Goal: Task Accomplishment & Management: Manage account settings

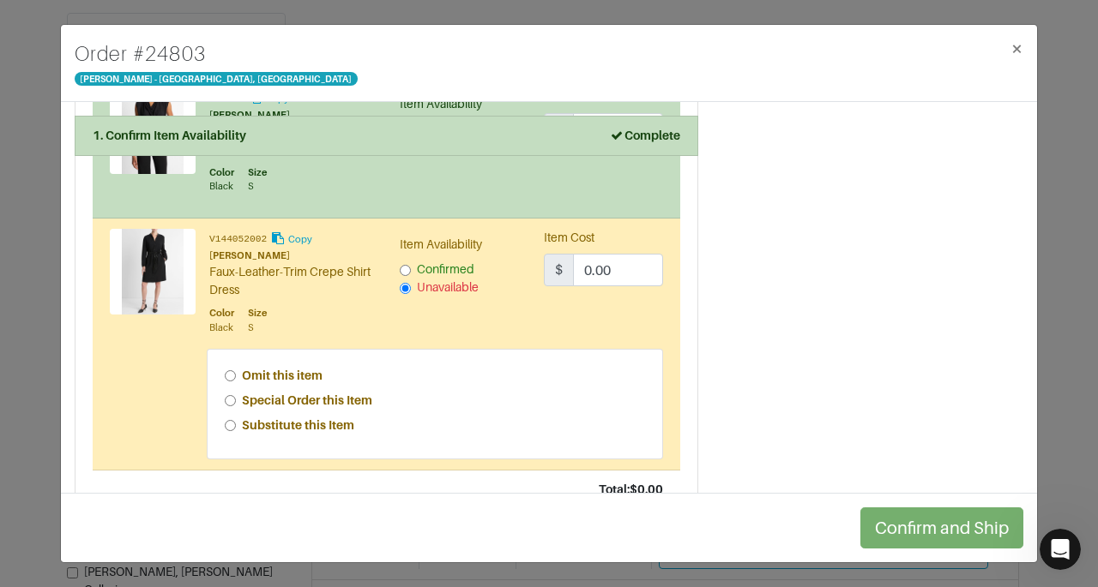
scroll to position [732, 0]
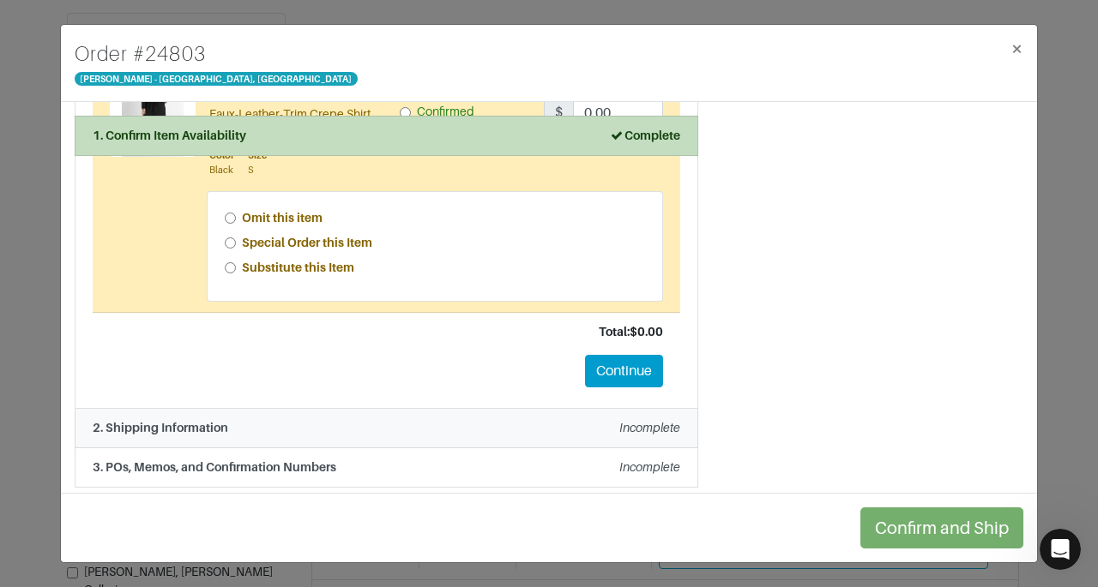
click at [520, 431] on li "2. Shipping Information Incomplete" at bounding box center [387, 428] width 624 height 39
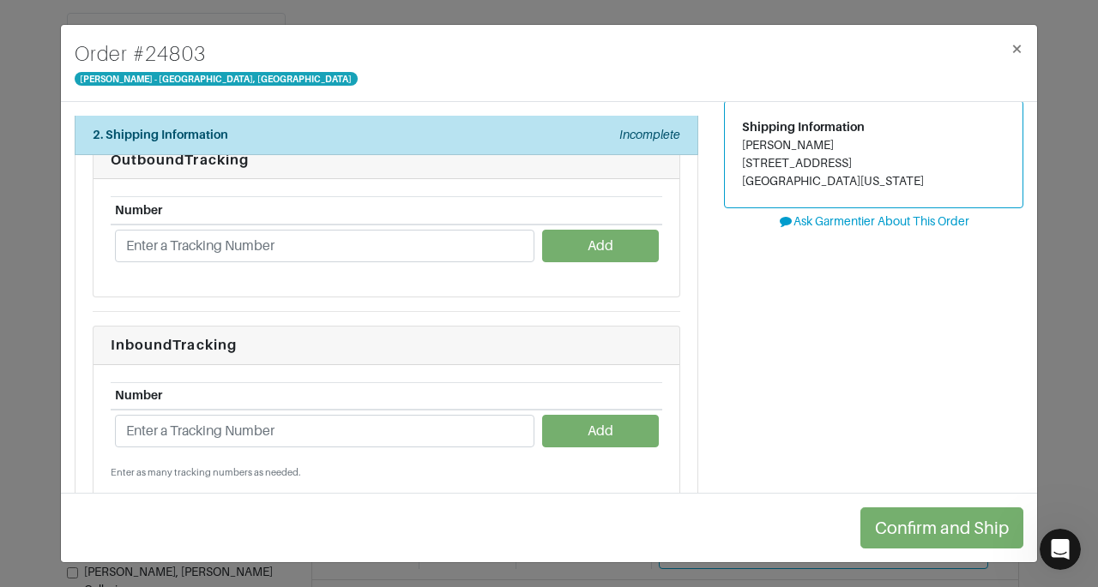
scroll to position [63, 0]
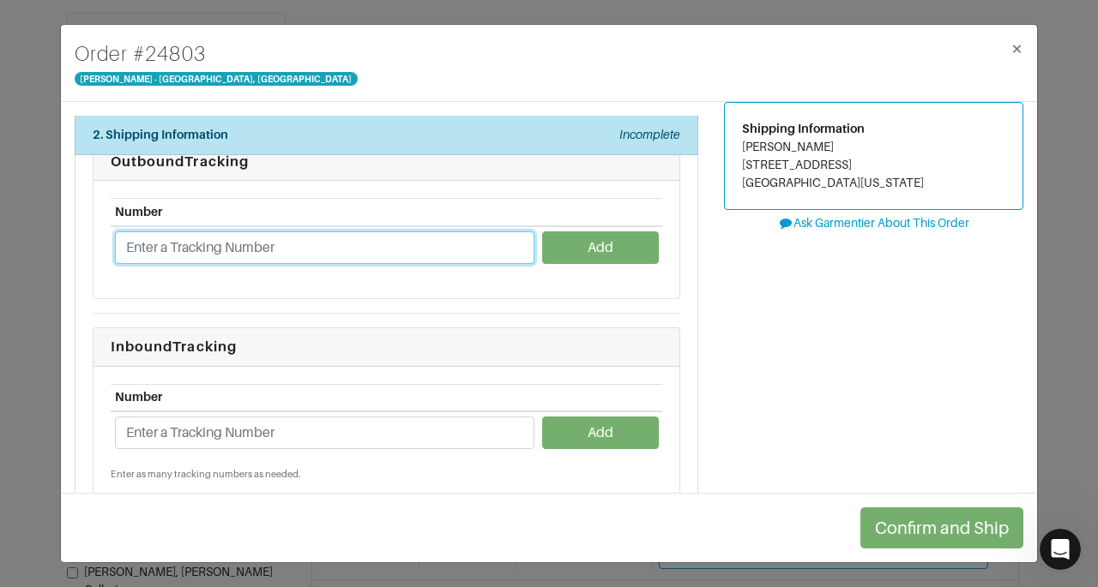
click at [420, 238] on input "text" at bounding box center [324, 248] width 419 height 33
type input "1ZJ22C660206378408"
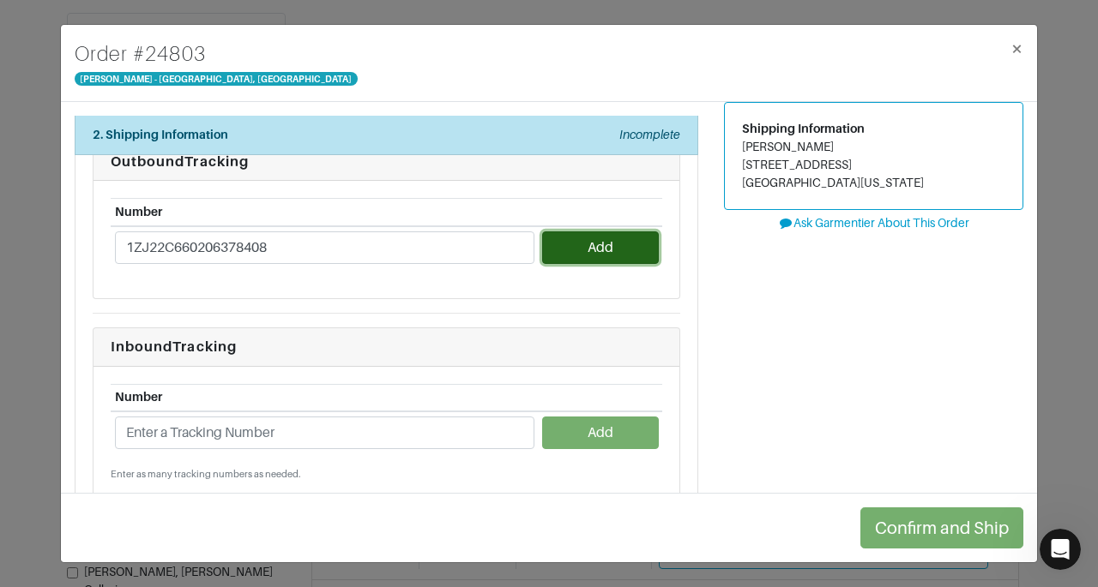
click at [580, 243] on button "Add" at bounding box center [600, 248] width 116 height 33
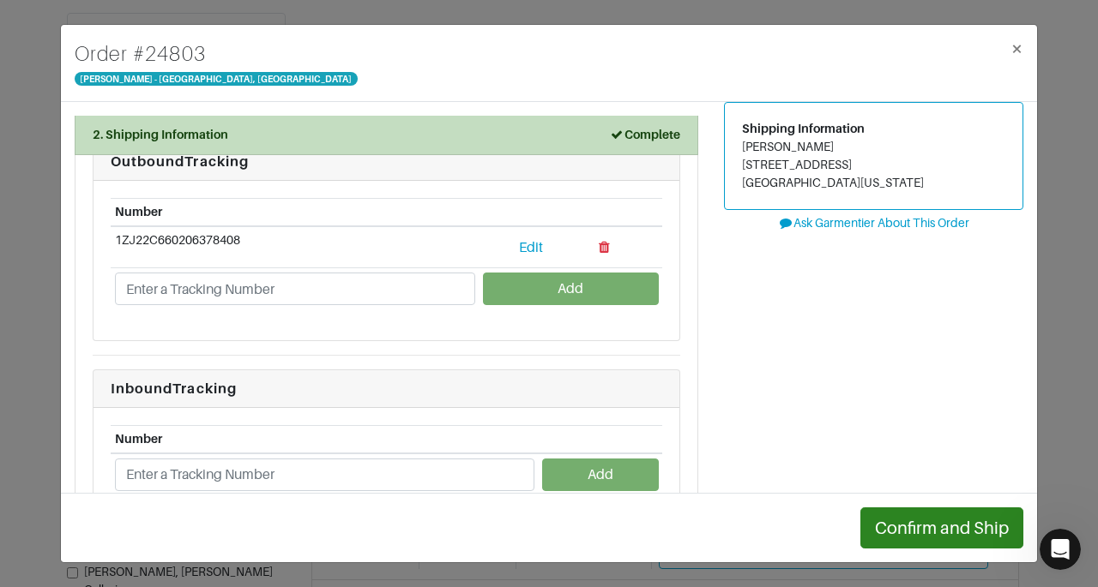
click at [405, 428] on th "Number" at bounding box center [324, 439] width 427 height 27
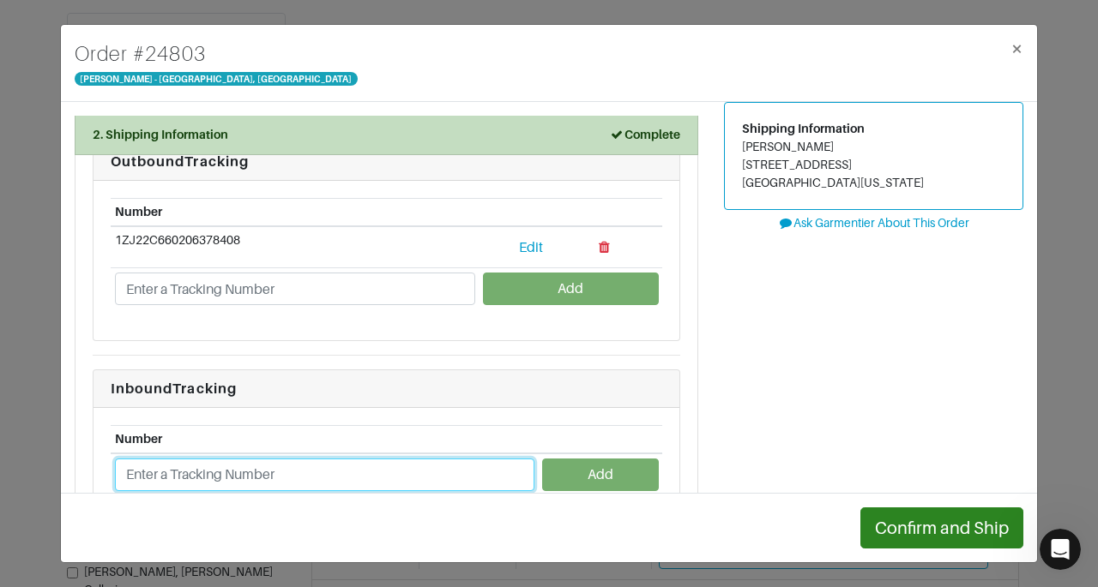
click at [396, 466] on input "text" at bounding box center [324, 475] width 419 height 33
type input "1ZJ22C668728761098"
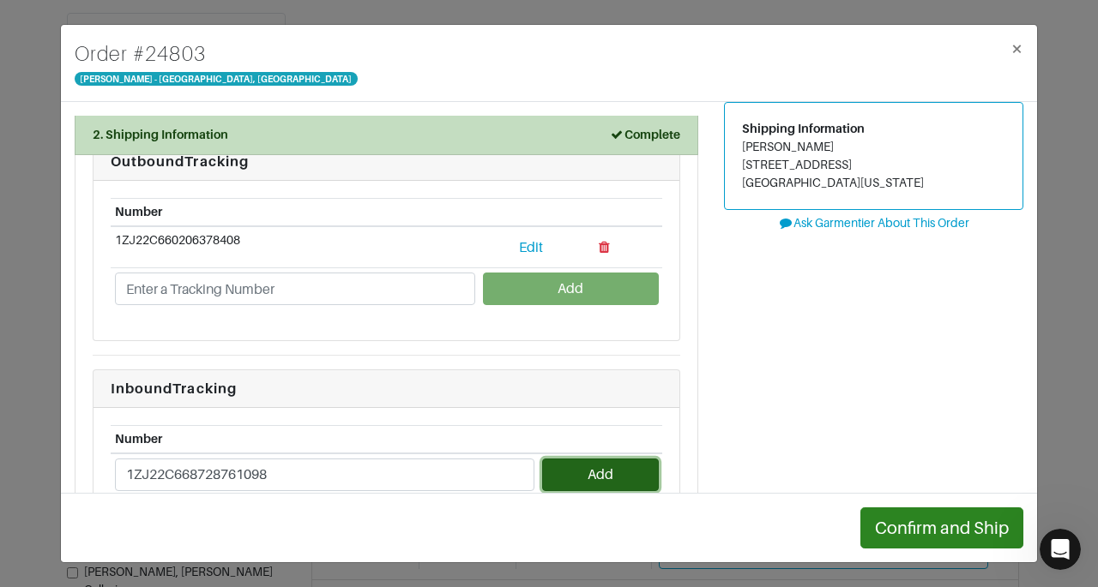
click at [597, 459] on button "Add" at bounding box center [600, 475] width 116 height 33
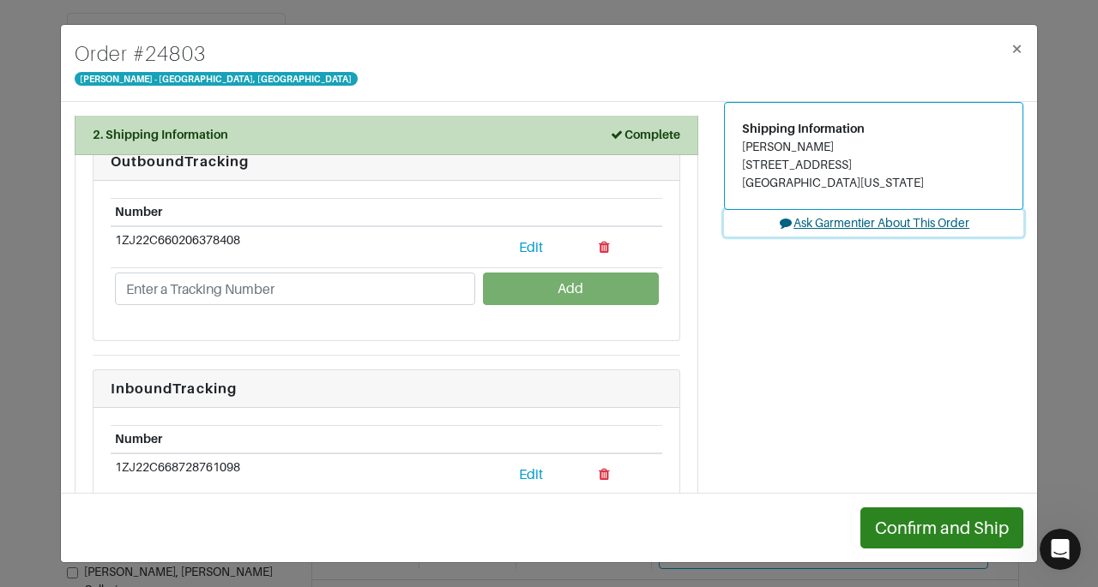
click at [926, 230] on button "Ask Garmentier About This Order" at bounding box center [873, 223] width 299 height 27
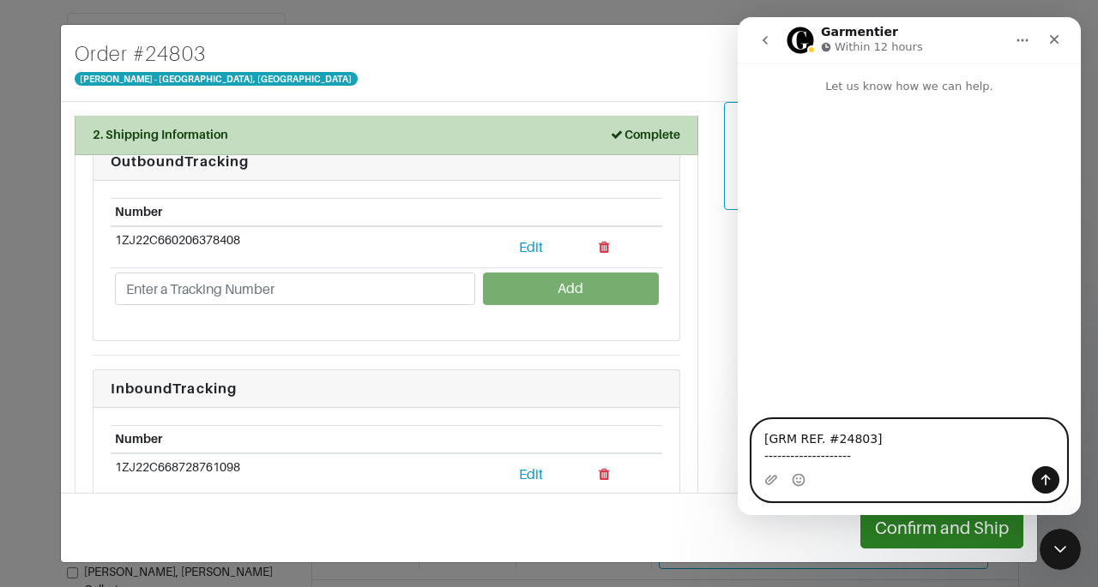
click at [887, 442] on textarea "[GRM REF. #24803] --------------------" at bounding box center [909, 443] width 314 height 46
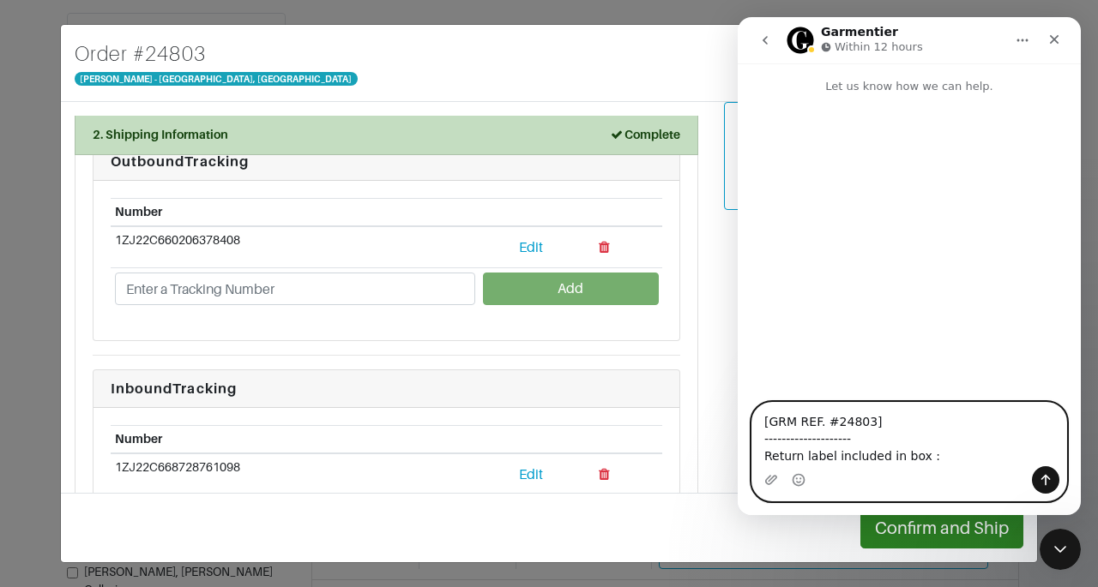
type textarea "[GRM REF. #24803] -------------------- Return label included in box :)"
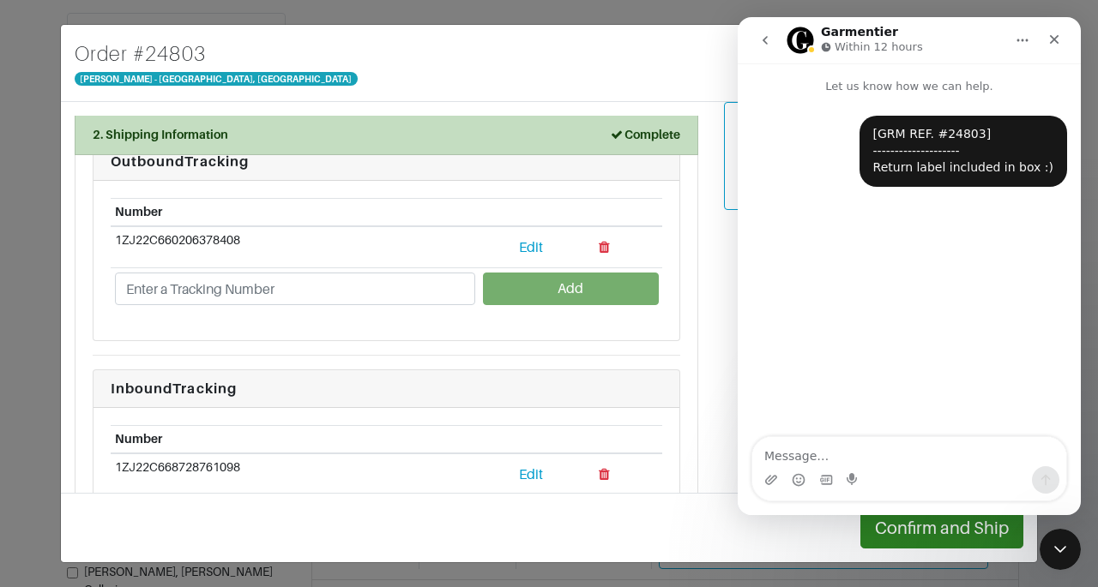
click at [711, 344] on div "Summary 4 items Shipping Information Andie Sobrato 2204 Vineyard Ct Los Altos, …" at bounding box center [873, 373] width 325 height 642
click at [1053, 52] on div "Close" at bounding box center [1054, 39] width 31 height 31
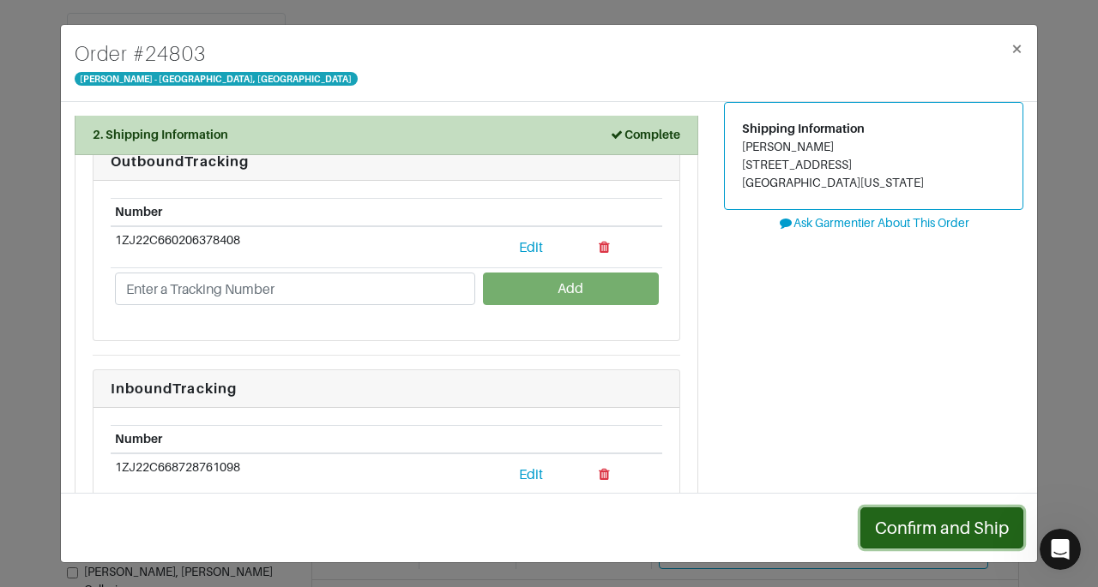
click at [927, 522] on button "Confirm and Ship" at bounding box center [941, 528] width 163 height 41
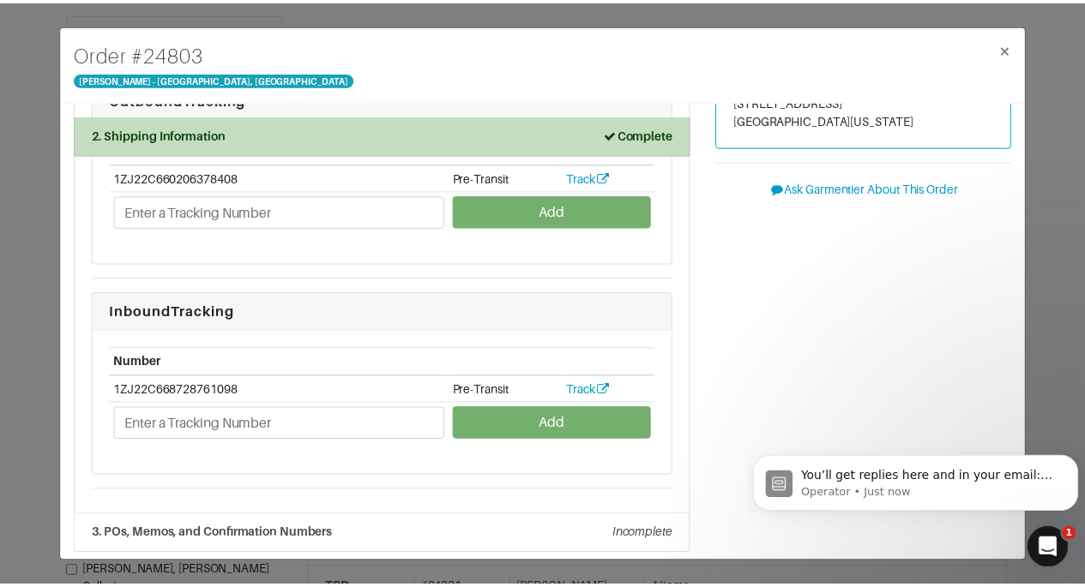
scroll to position [0, 0]
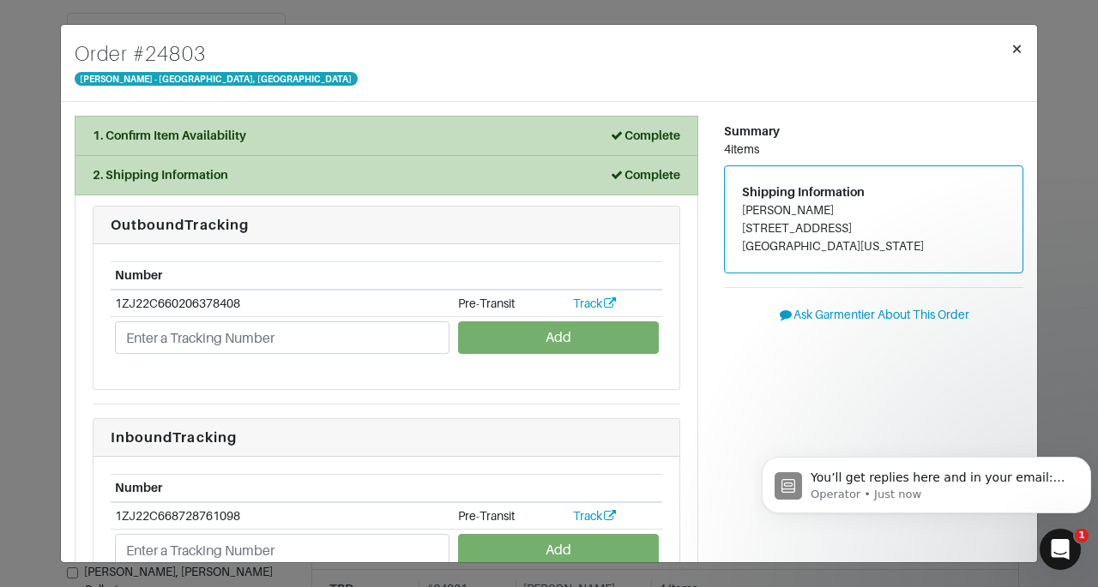
click at [1016, 37] on span "×" at bounding box center [1016, 48] width 13 height 23
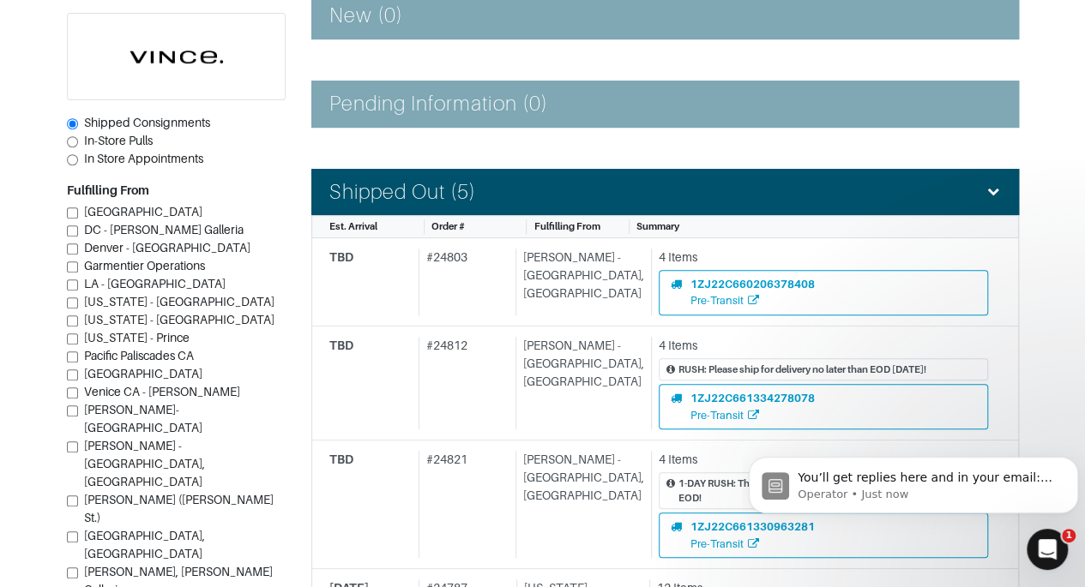
scroll to position [310, 0]
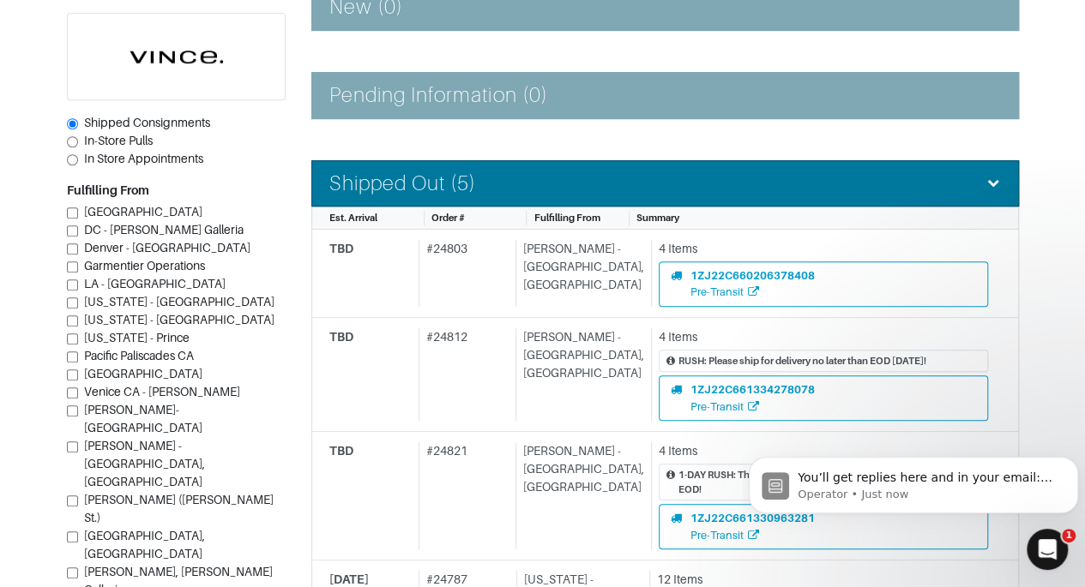
click at [991, 197] on li "Shipped Out (5)" at bounding box center [665, 183] width 708 height 47
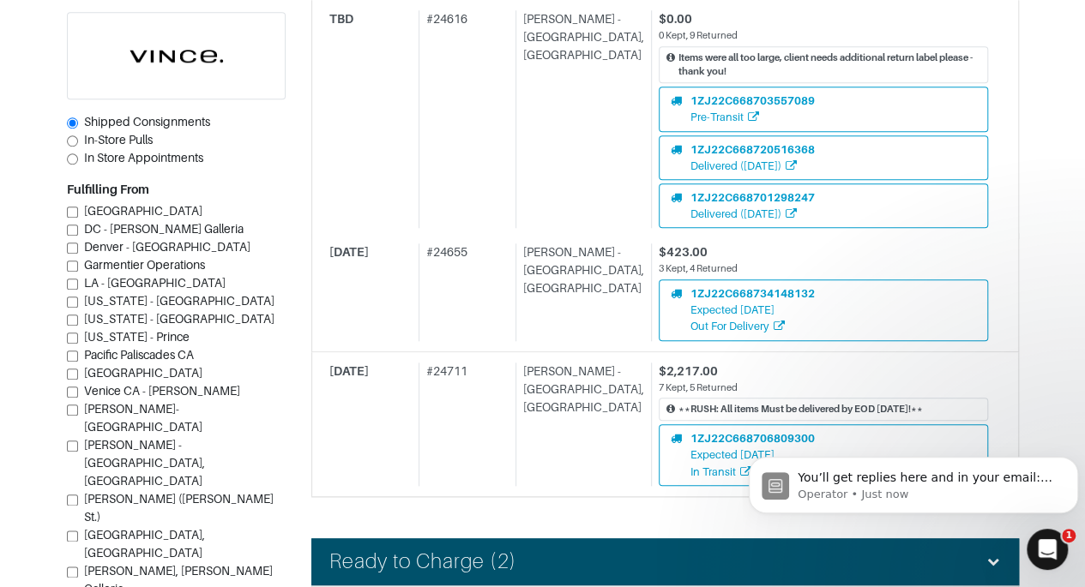
scroll to position [734, 0]
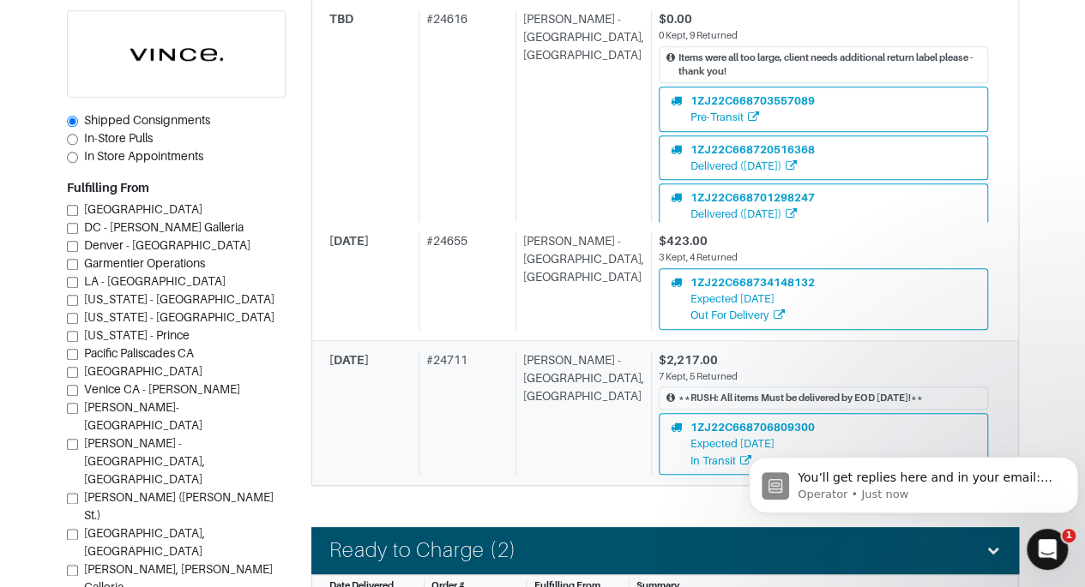
click at [1015, 366] on link "10/09/25 # 24711 Vince - Chicago, Oak Street $2,217.00 7 Kept, 5 Returned **RUS…" at bounding box center [665, 413] width 708 height 145
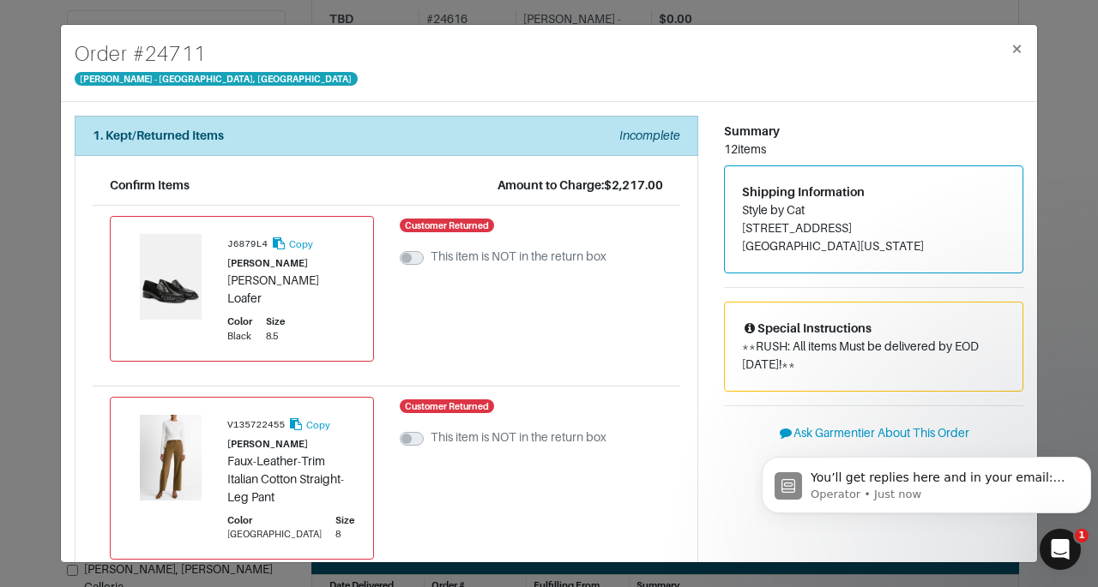
click at [1072, 219] on div "Order # 24711 Vince - Chicago, Oak Street × 1. Kept/Returned Items Incomplete C…" at bounding box center [549, 293] width 1098 height 587
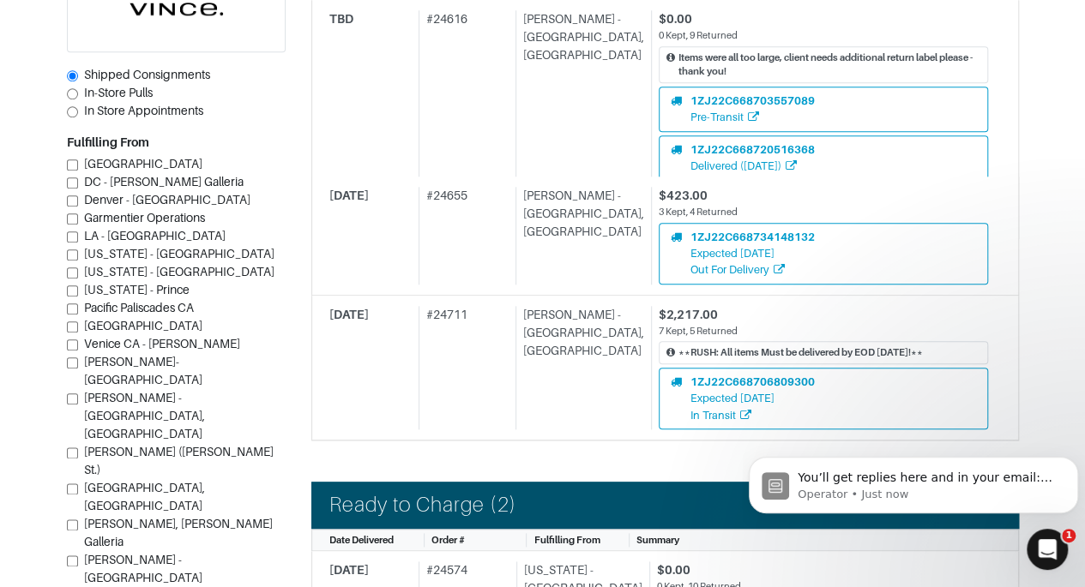
scroll to position [796, 0]
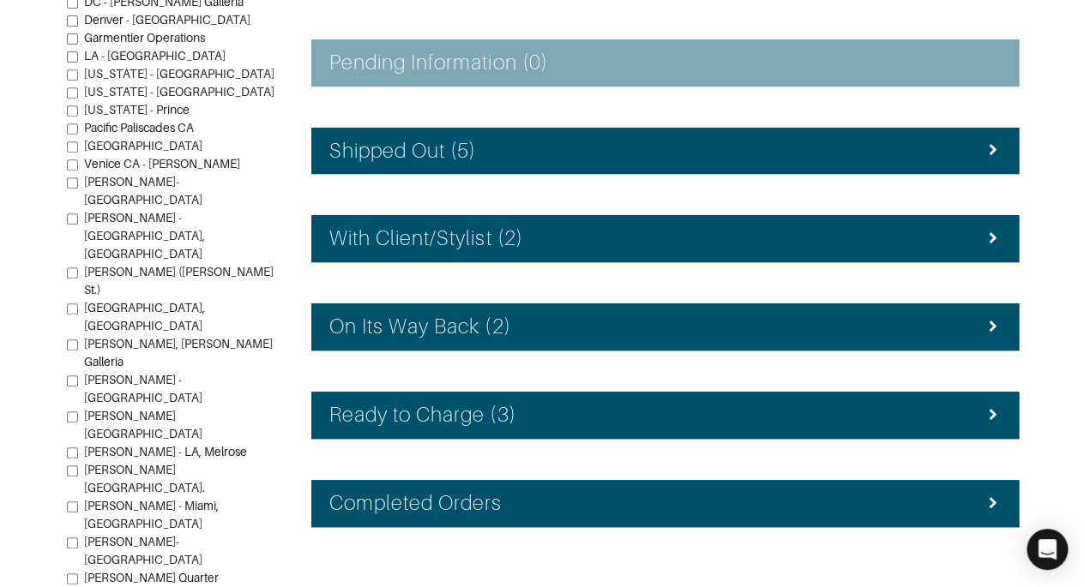
scroll to position [357, 0]
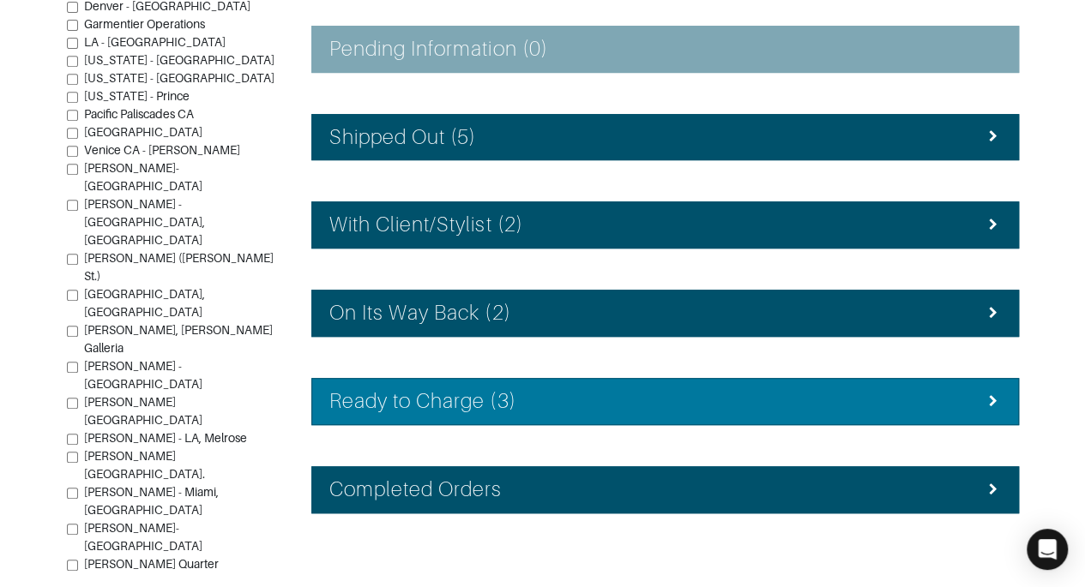
click at [933, 404] on div "Ready to Charge (3)" at bounding box center [665, 401] width 672 height 25
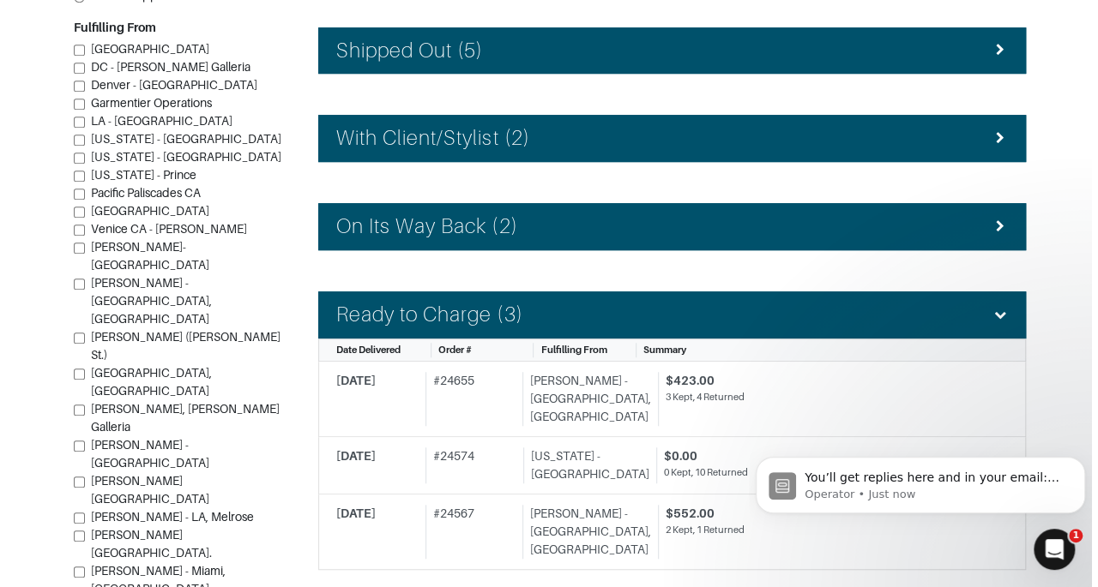
scroll to position [444, 0]
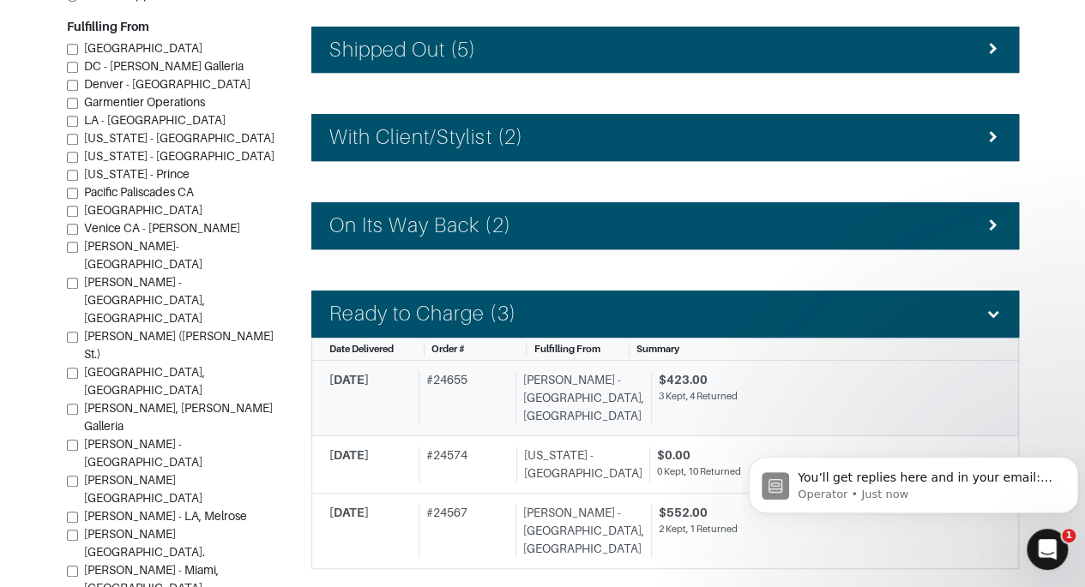
click at [736, 371] on div "$423.00" at bounding box center [823, 380] width 329 height 18
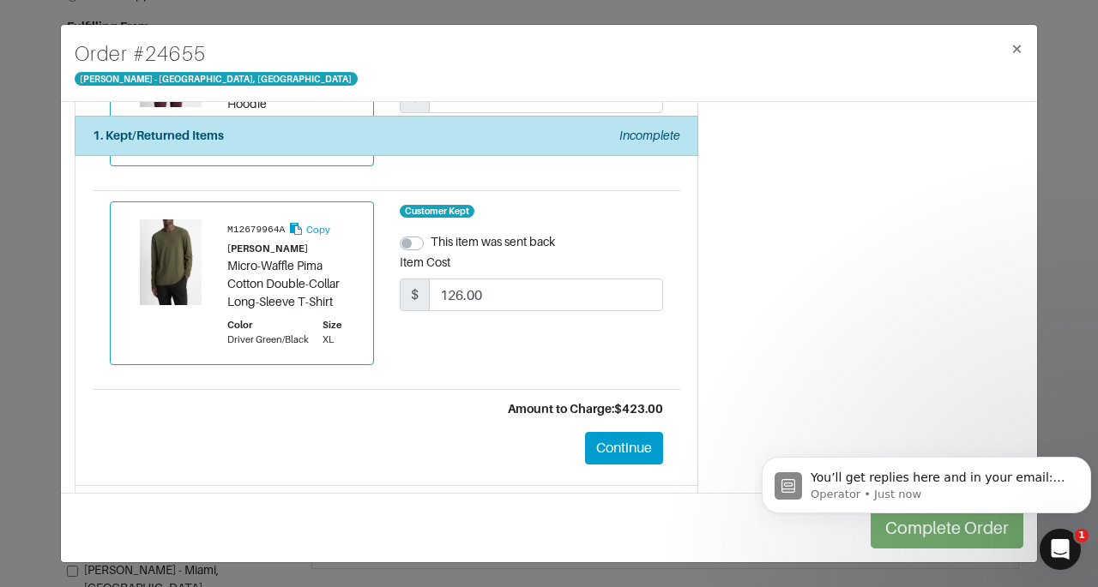
scroll to position [1219, 0]
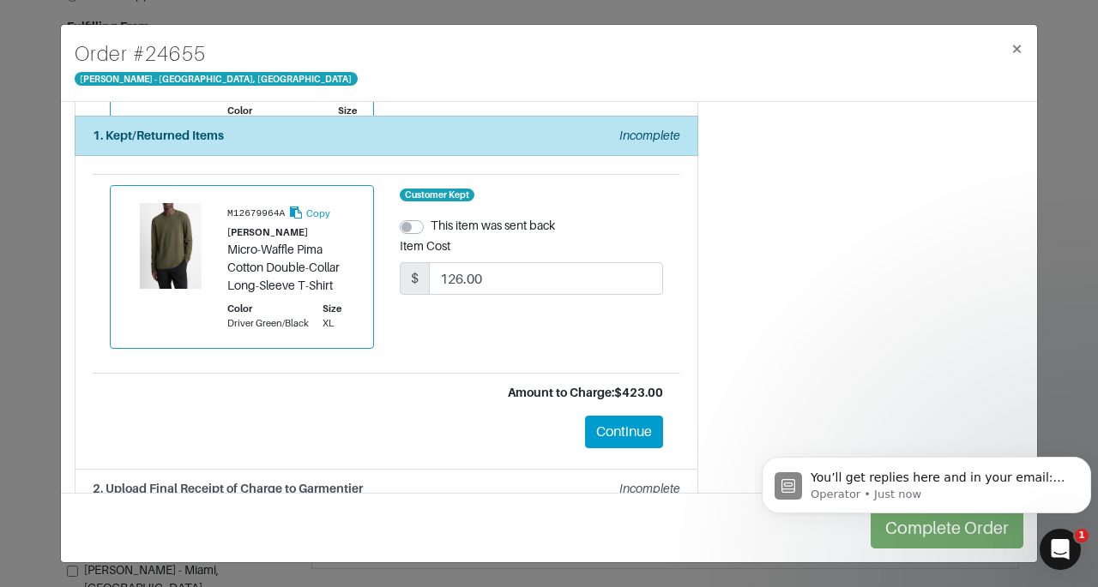
drag, startPoint x: 1026, startPoint y: 174, endPoint x: 261, endPoint y: 87, distance: 770.0
click at [622, 416] on button "Continue" at bounding box center [624, 432] width 78 height 33
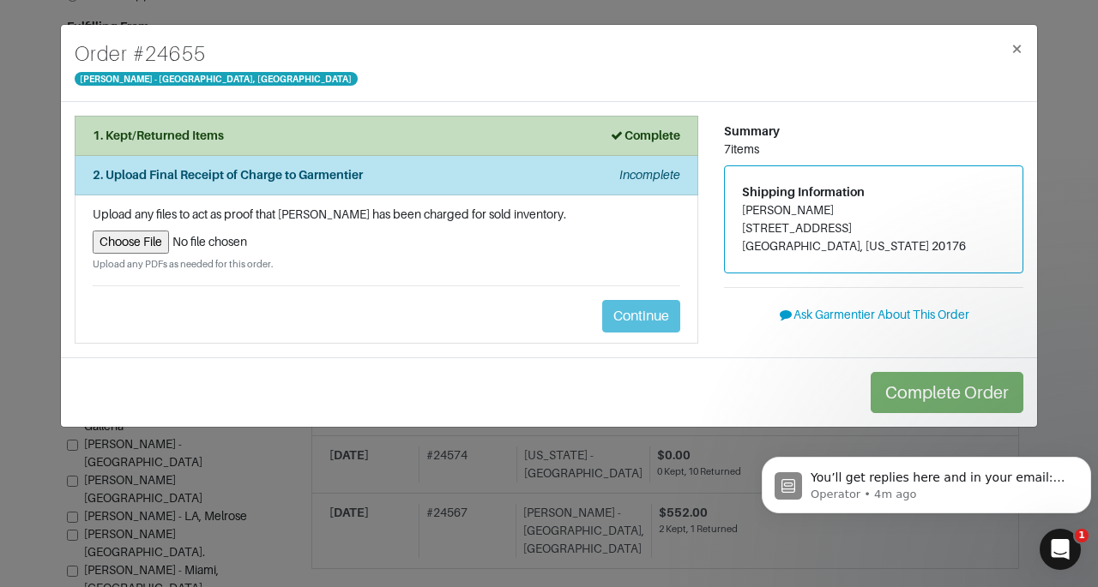
click at [115, 250] on input "file" at bounding box center [386, 242] width 587 height 23
type input "C:\fakepath\Garmentier Order 24655.pdf"
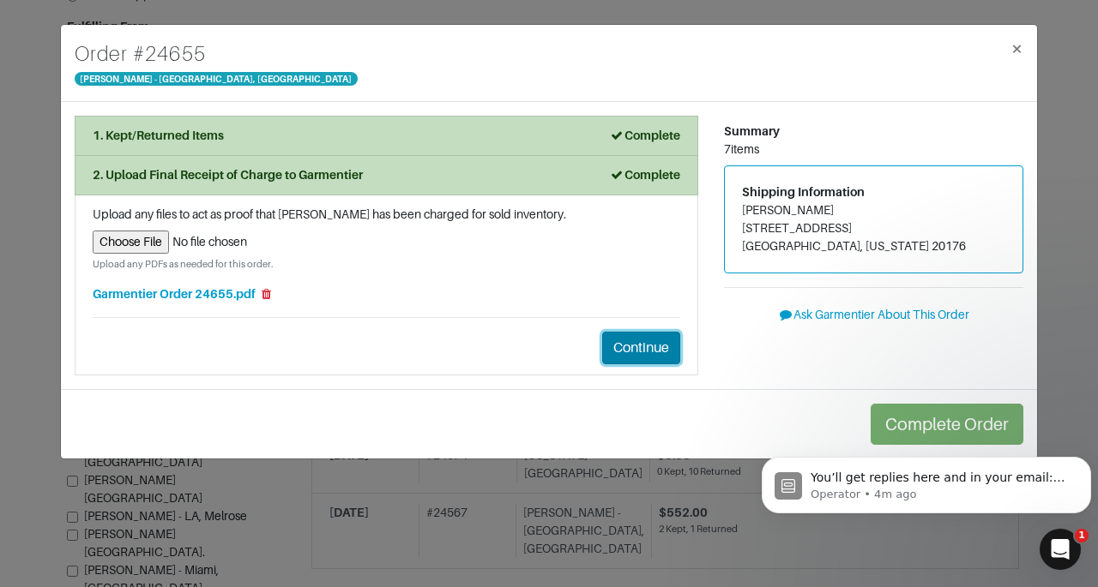
click at [658, 347] on button "Continue" at bounding box center [641, 348] width 78 height 33
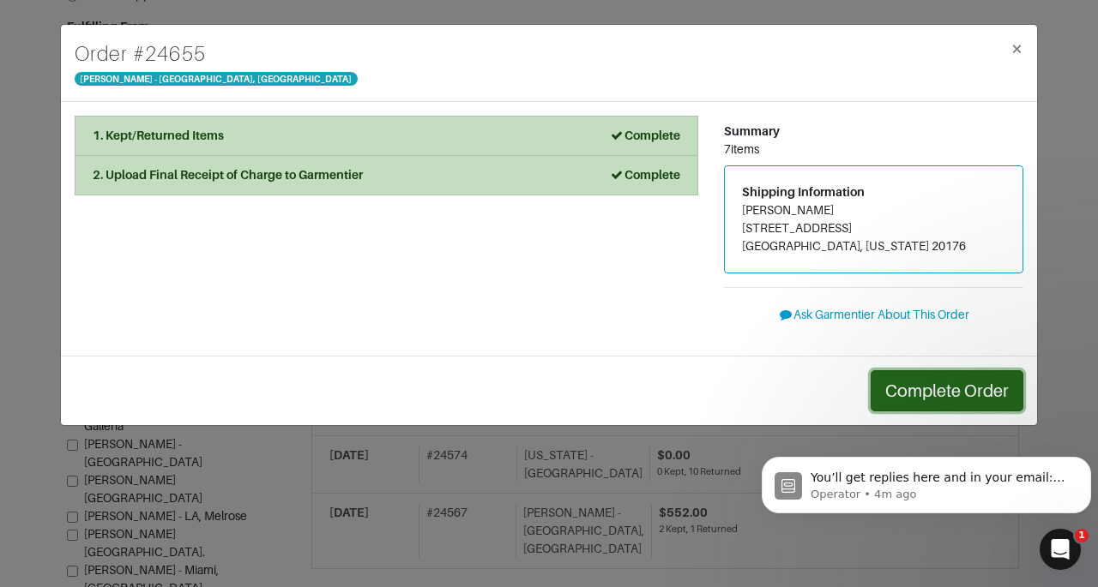
click at [913, 394] on button "Complete Order" at bounding box center [947, 391] width 153 height 41
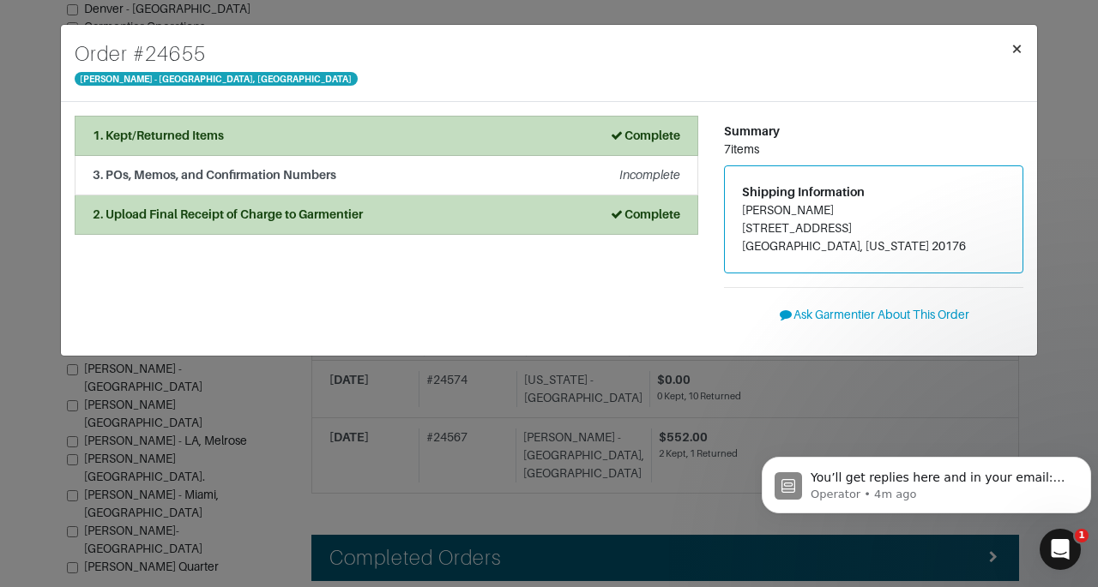
click at [1014, 44] on span "×" at bounding box center [1016, 48] width 13 height 23
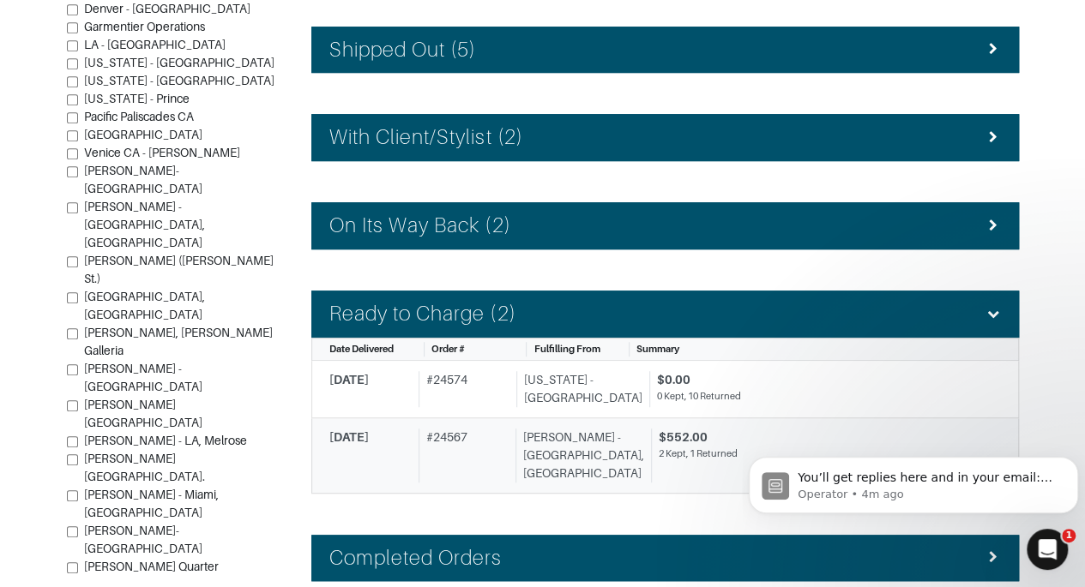
click at [748, 447] on div "2 Kept, 1 Returned" at bounding box center [823, 454] width 329 height 15
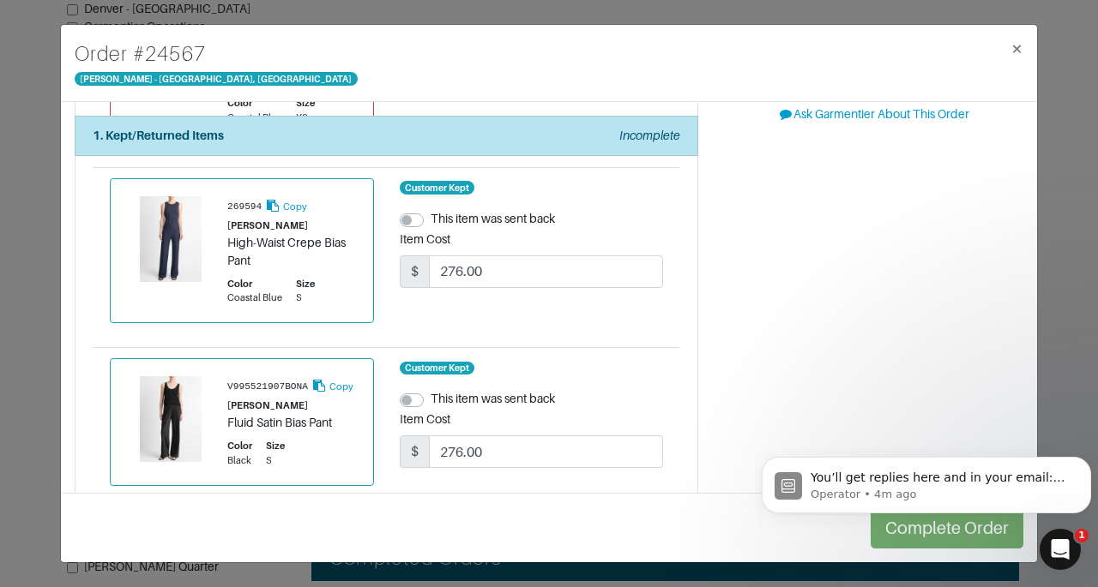
scroll to position [378, 0]
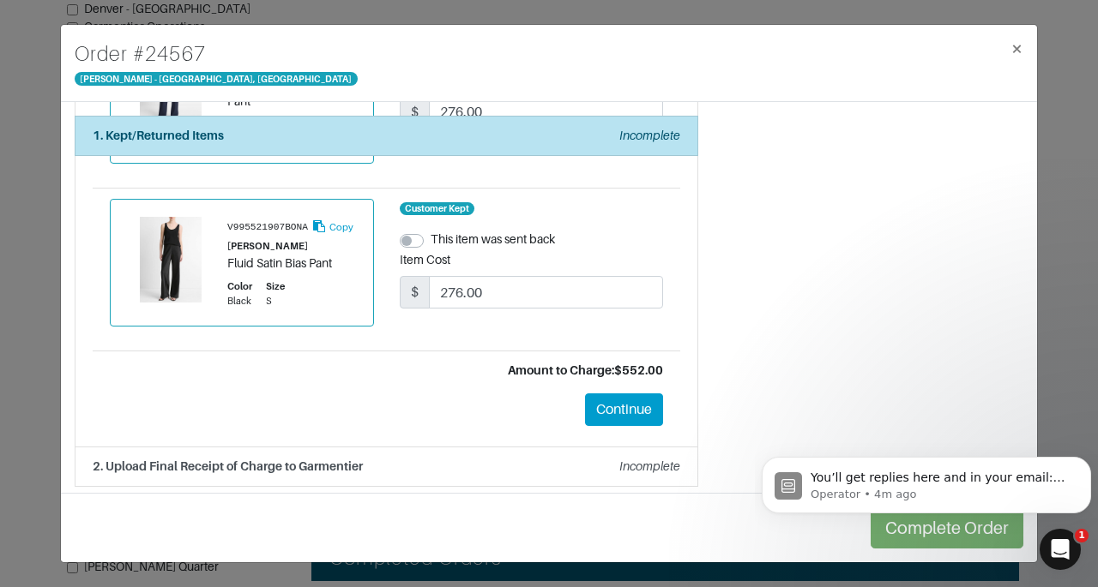
drag, startPoint x: 1029, startPoint y: 178, endPoint x: 154, endPoint y: 60, distance: 882.7
click at [604, 395] on button "Continue" at bounding box center [624, 410] width 78 height 33
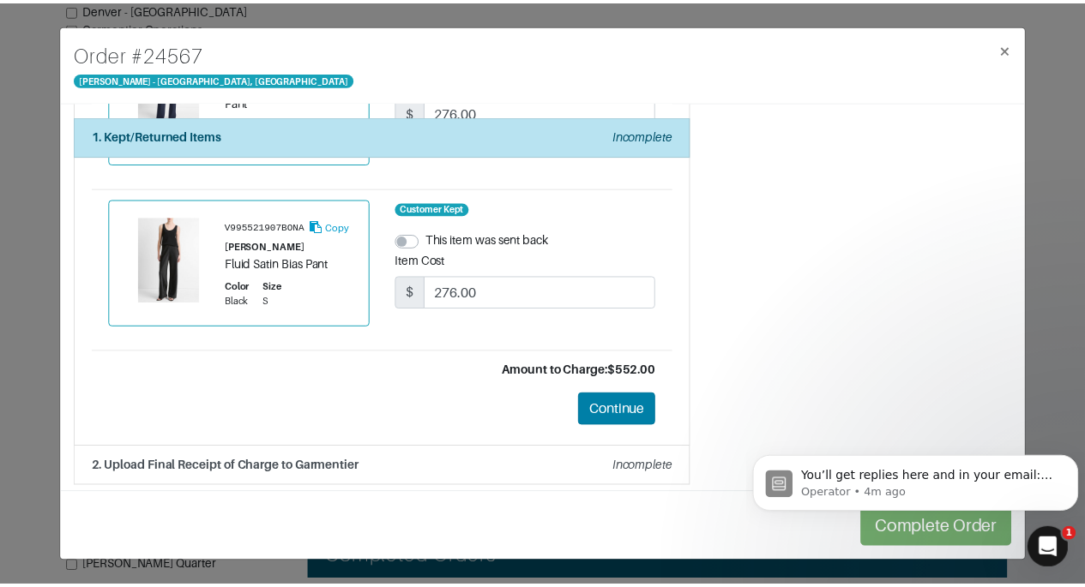
scroll to position [0, 0]
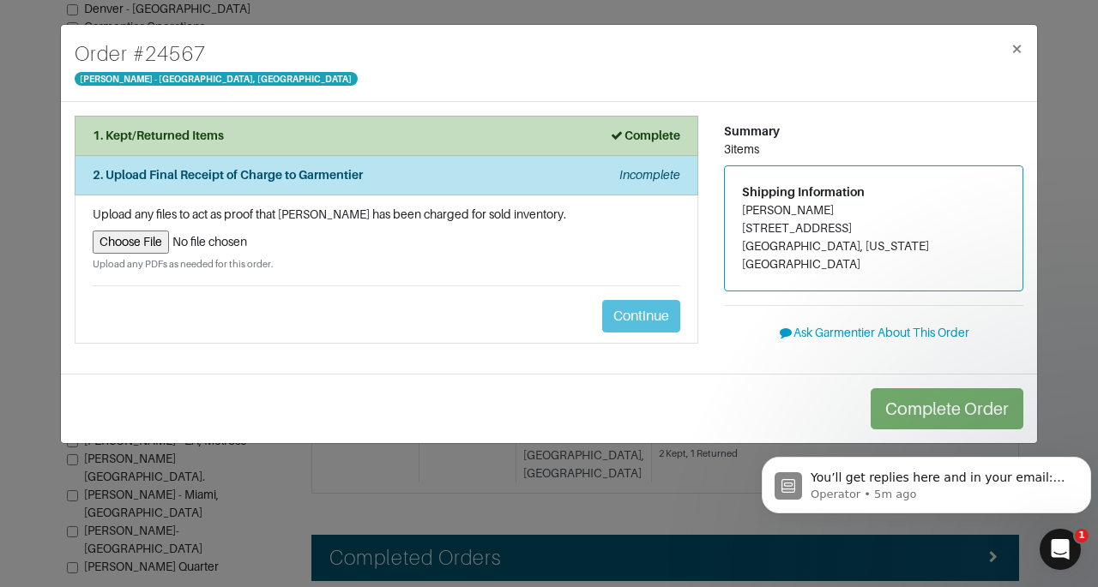
click at [146, 247] on input "file" at bounding box center [386, 242] width 587 height 23
type input "C:\fakepath\Garmentier Order 24567.pdf"
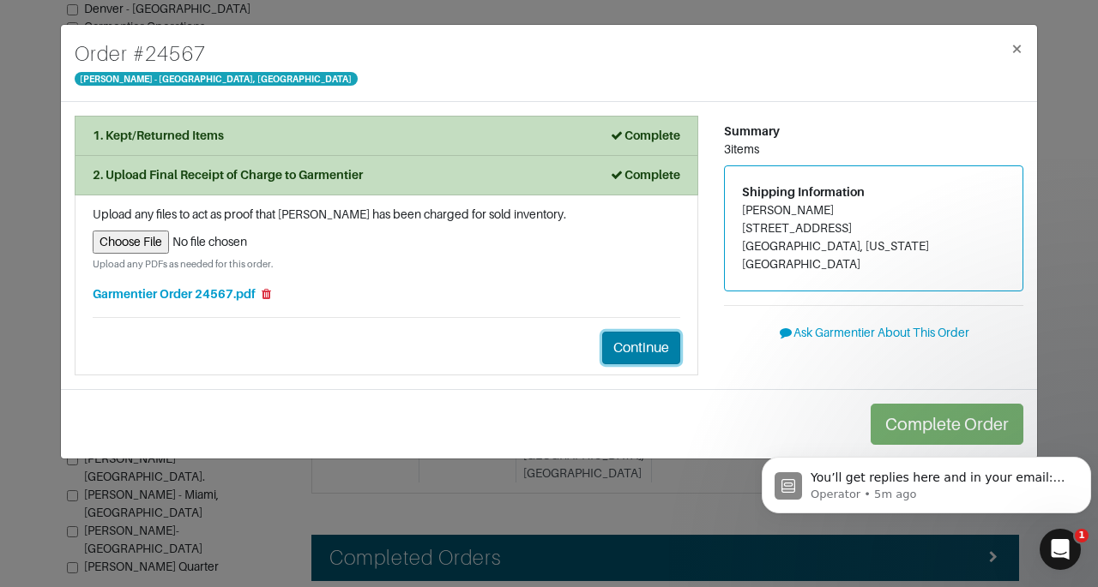
click at [658, 361] on button "Continue" at bounding box center [641, 348] width 78 height 33
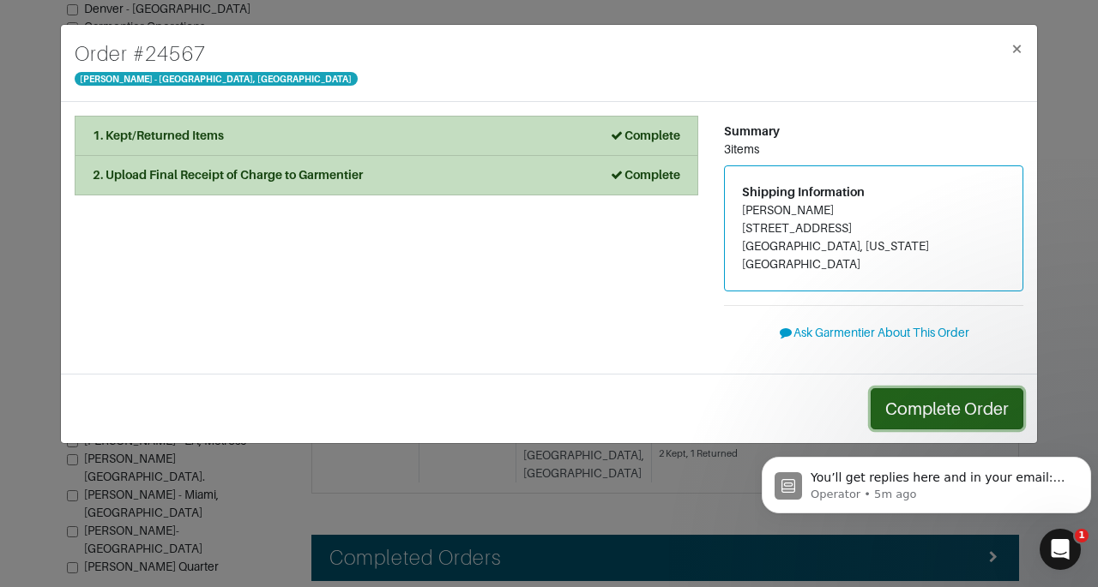
click at [921, 392] on button "Complete Order" at bounding box center [947, 409] width 153 height 41
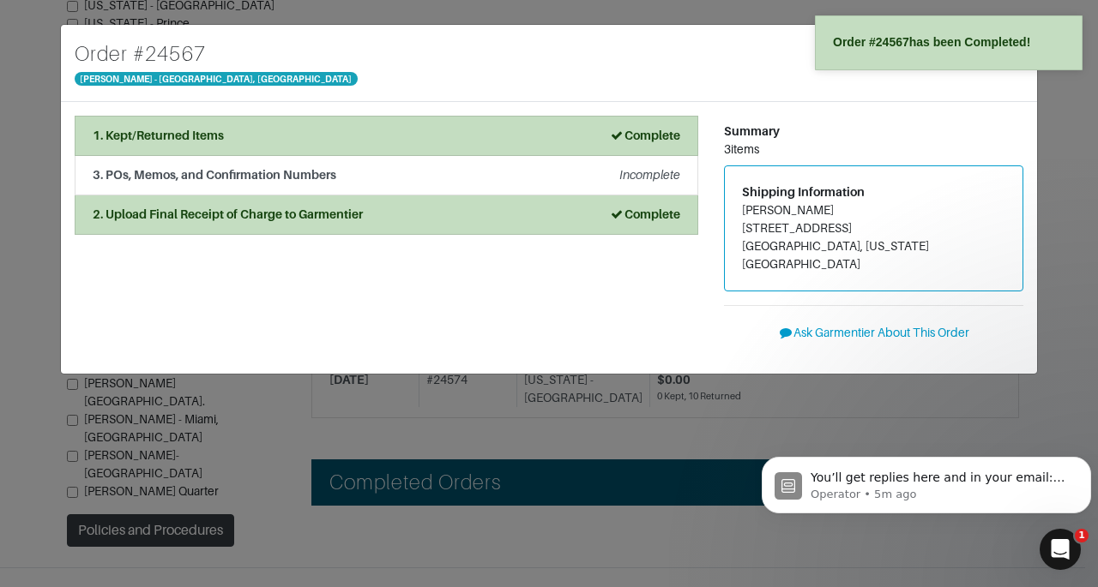
click at [1057, 357] on div "Order # [GEOGRAPHIC_DATA][PERSON_NAME] × 1. Kept/Returned Items Complete Confir…" at bounding box center [549, 293] width 1098 height 587
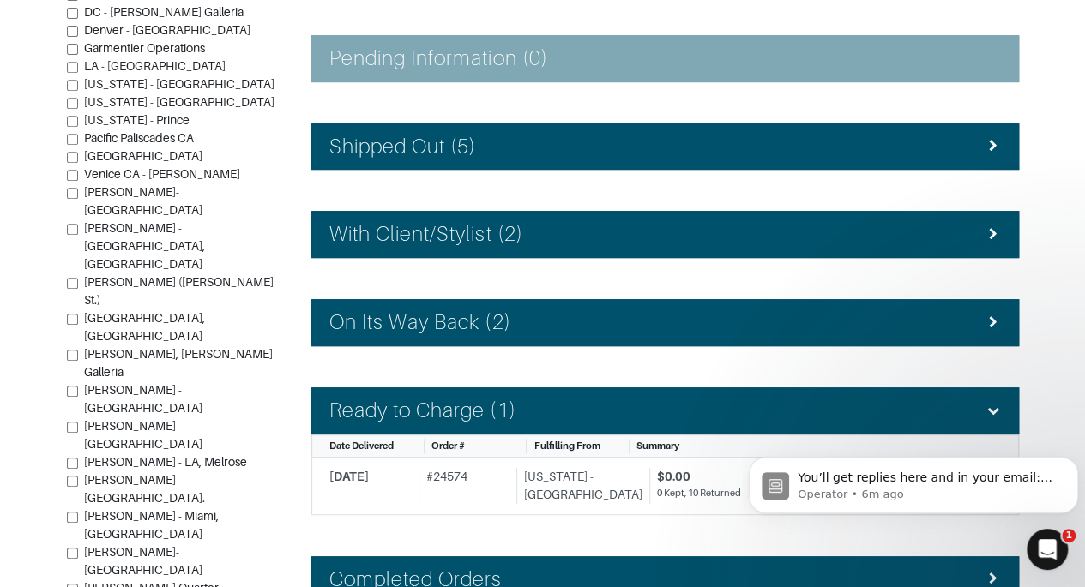
scroll to position [360, 0]
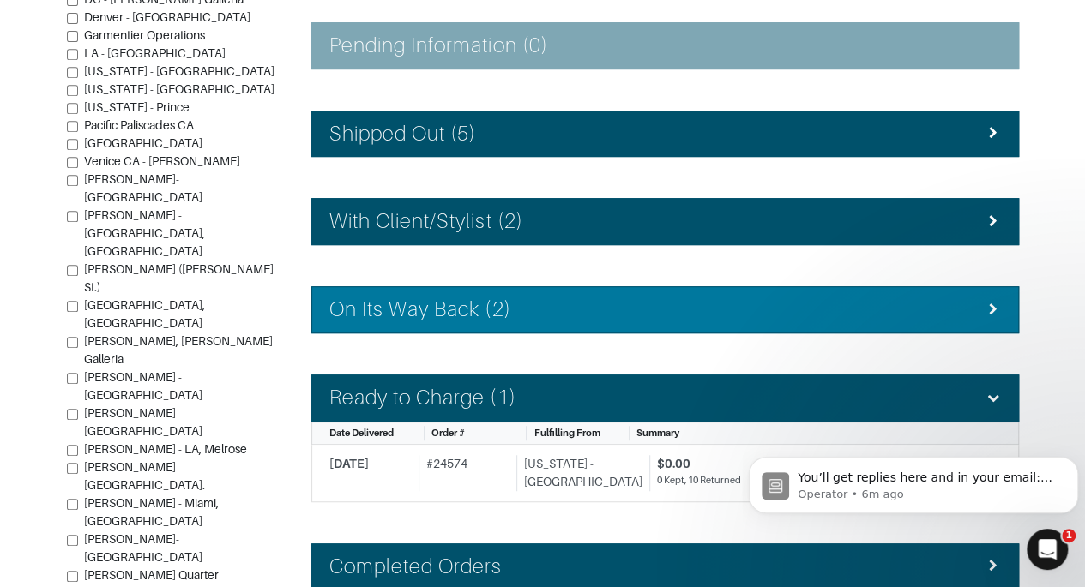
click at [861, 307] on div "On Its Way Back (2)" at bounding box center [665, 310] width 672 height 25
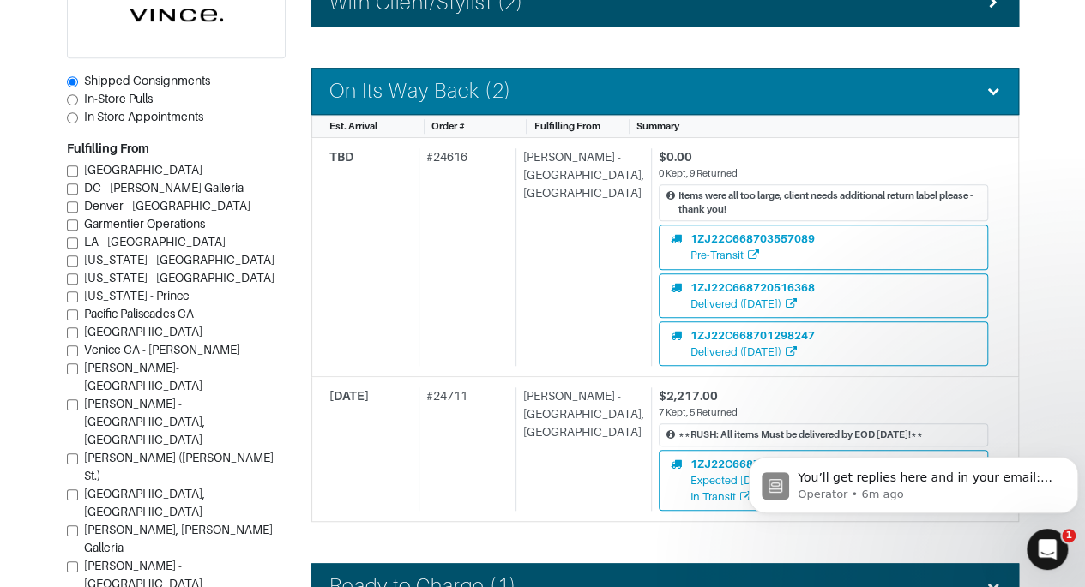
scroll to position [590, 0]
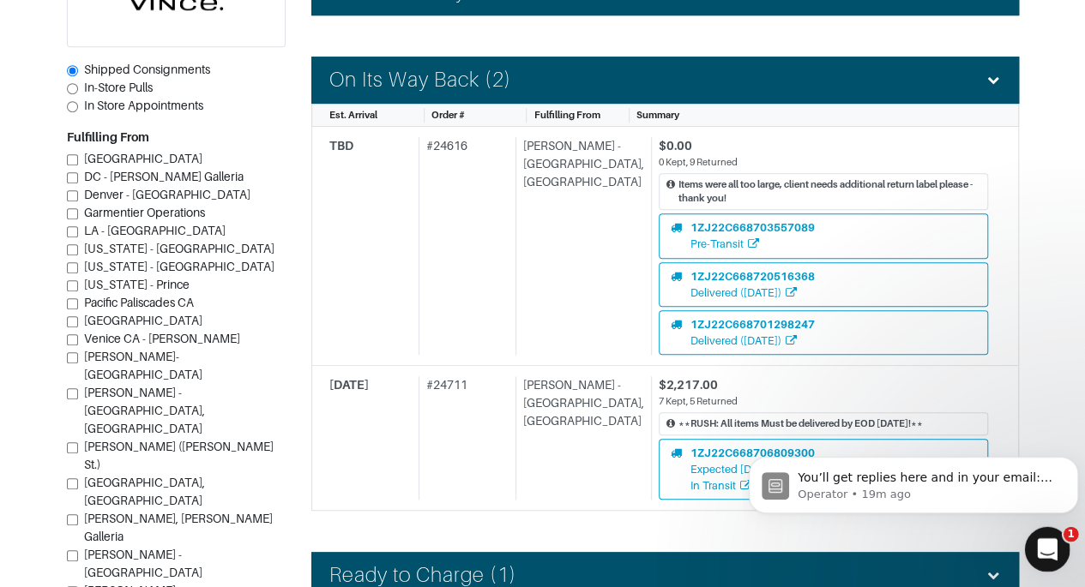
click at [1046, 543] on icon "Open Intercom Messenger" at bounding box center [1045, 547] width 28 height 28
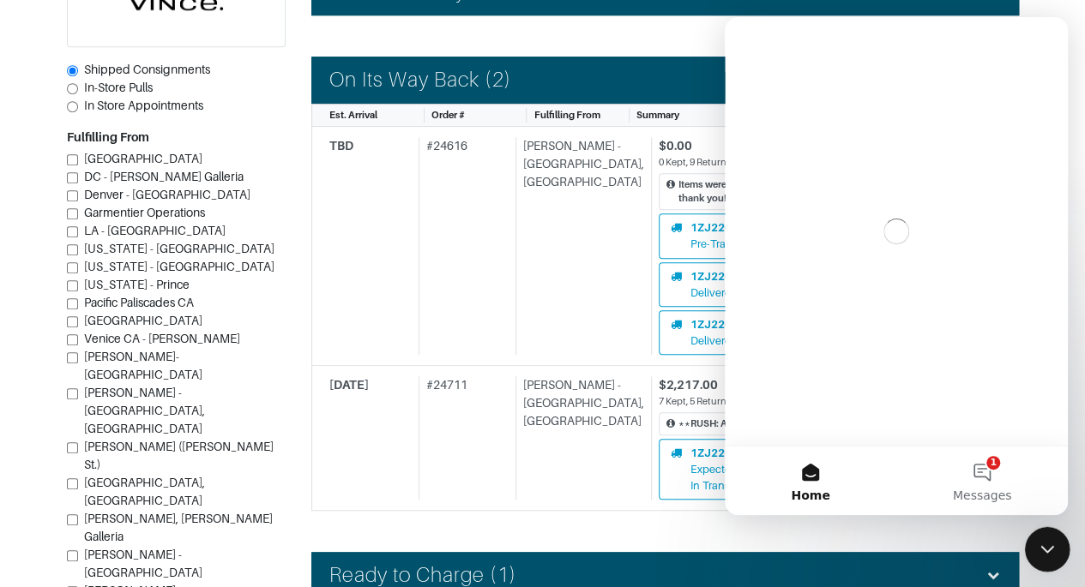
scroll to position [0, 0]
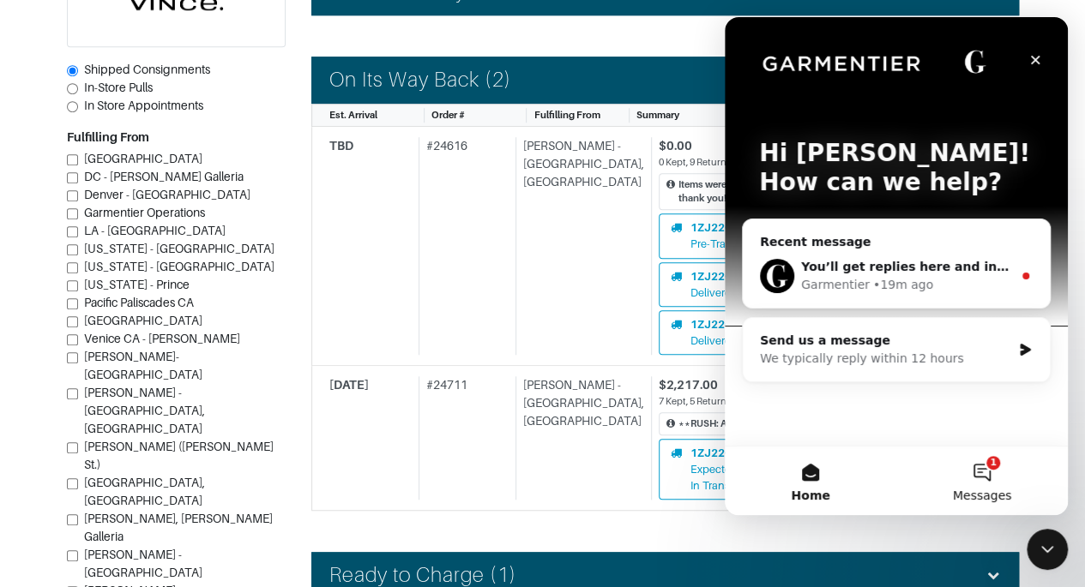
click at [997, 470] on button "1 Messages" at bounding box center [982, 481] width 172 height 69
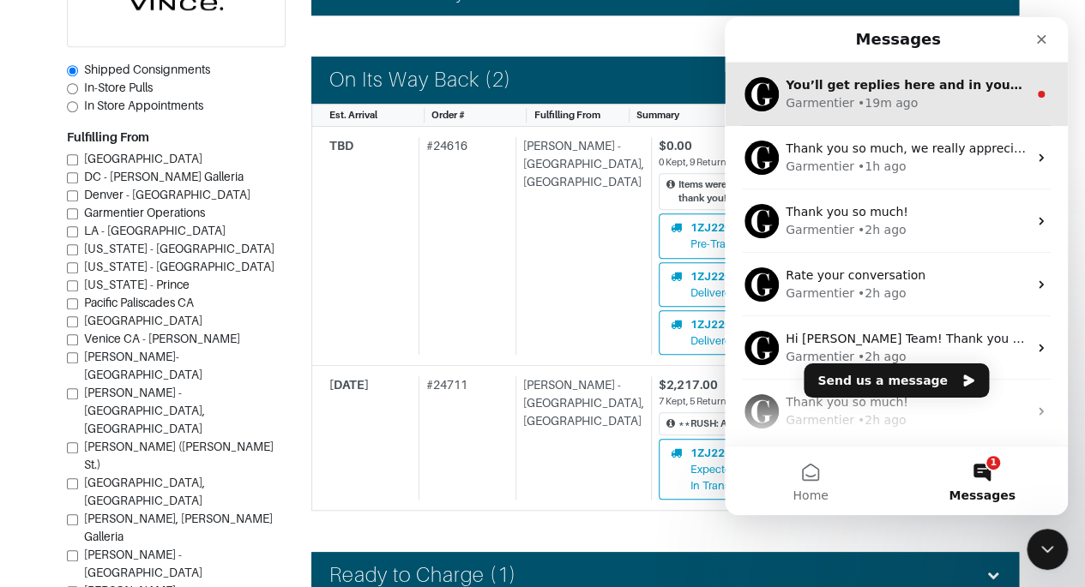
click at [951, 109] on div "Garmentier • 19m ago" at bounding box center [907, 103] width 242 height 18
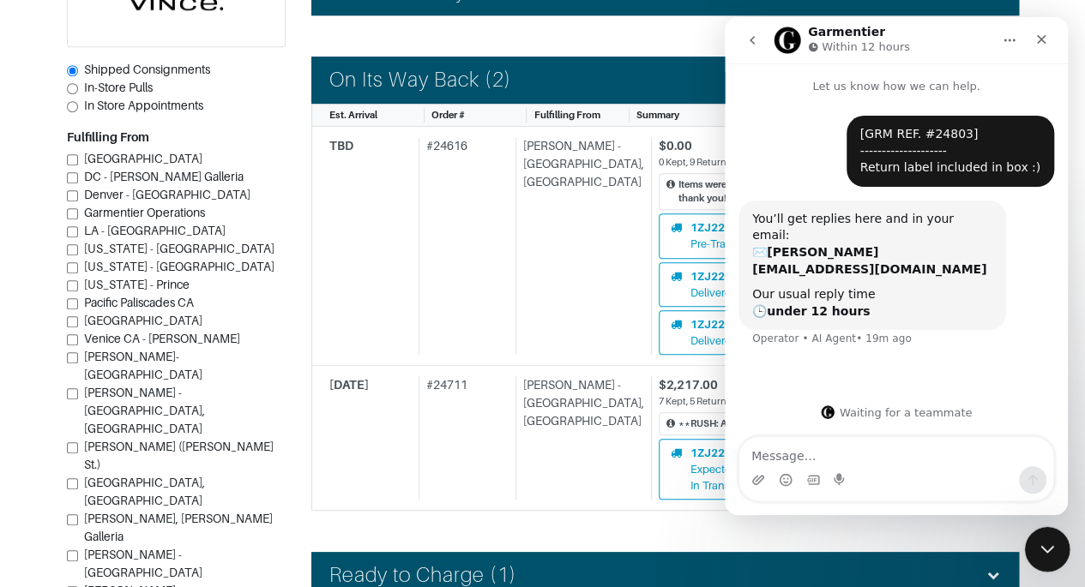
click at [1045, 544] on icon "Close Intercom Messenger" at bounding box center [1044, 547] width 21 height 21
